Goal: Task Accomplishment & Management: Manage account settings

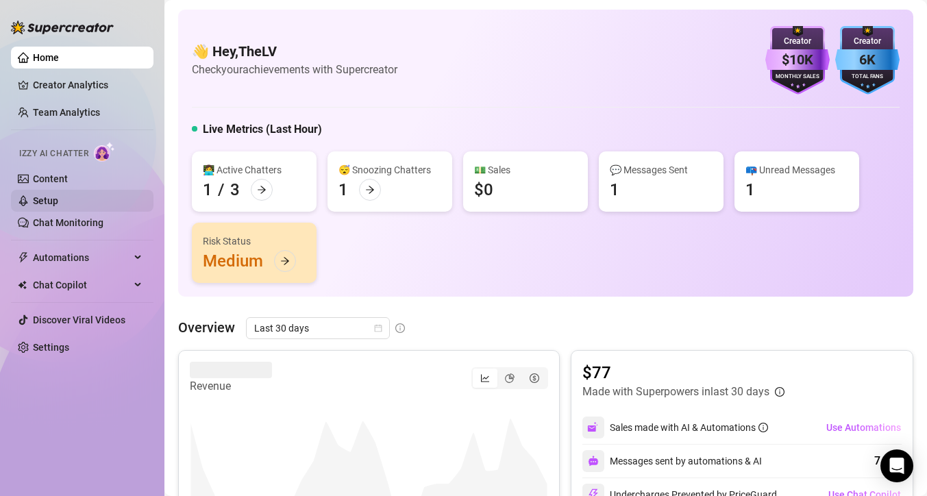
click at [40, 206] on link "Setup" at bounding box center [45, 200] width 25 height 11
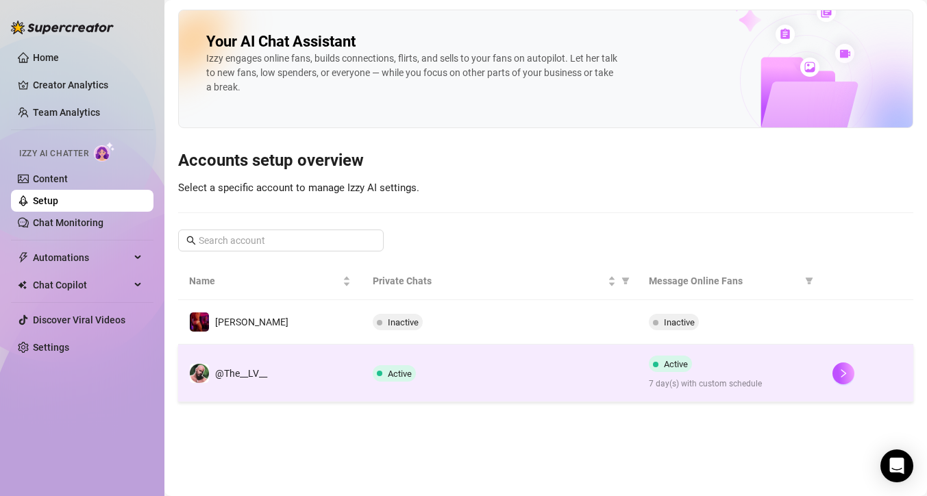
click at [273, 358] on td "@The__LV__" at bounding box center [270, 374] width 184 height 58
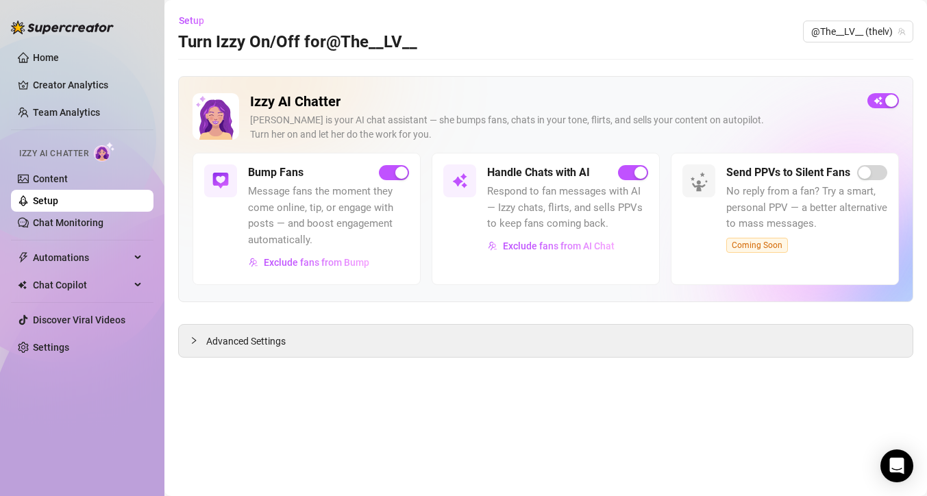
click at [273, 358] on main "Setup Turn Izzy On/Off for @The__LV__ @The__LV__ (thelv) Izzy AI Chatter [PERSO…" at bounding box center [545, 248] width 763 height 496
click at [260, 347] on span "Advanced Settings" at bounding box center [246, 341] width 80 height 15
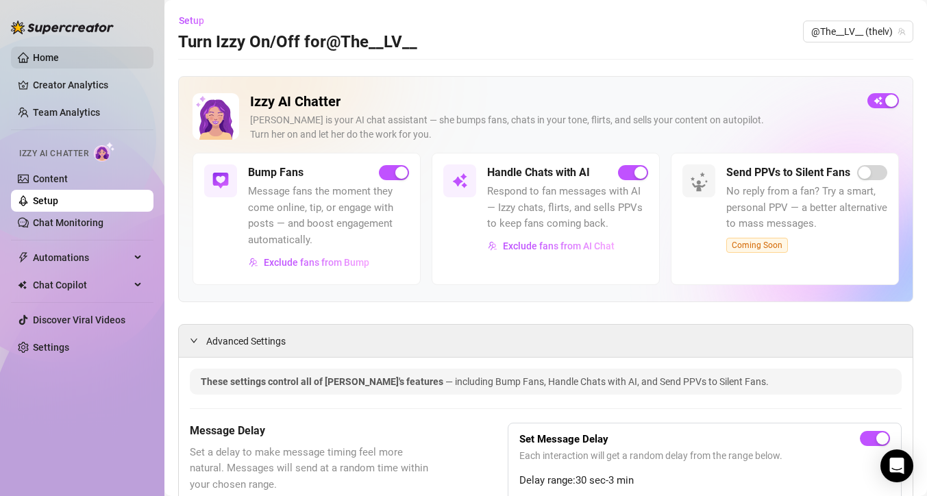
click at [50, 53] on link "Home" at bounding box center [46, 57] width 26 height 11
